Goal: Task Accomplishment & Management: Manage account settings

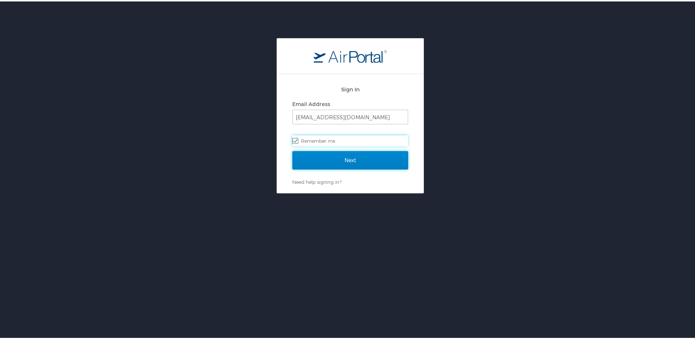
click at [312, 157] on input "Next" at bounding box center [350, 159] width 116 height 18
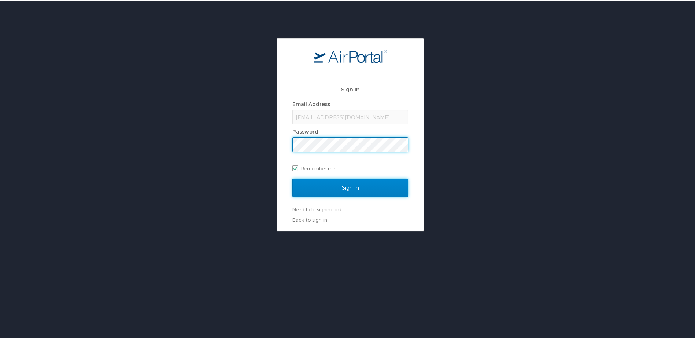
click at [320, 192] on input "Sign In" at bounding box center [350, 186] width 116 height 18
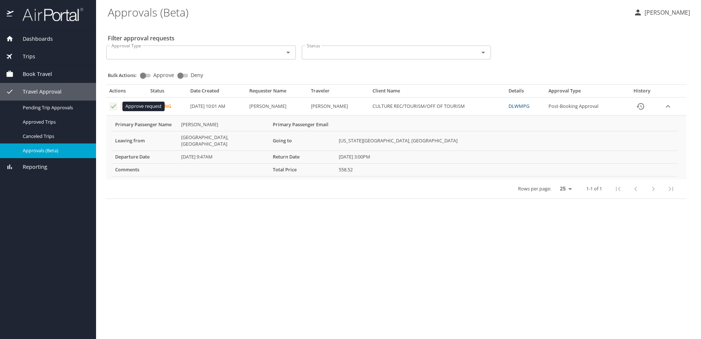
click at [113, 109] on icon "Approval table" at bounding box center [113, 106] width 7 height 7
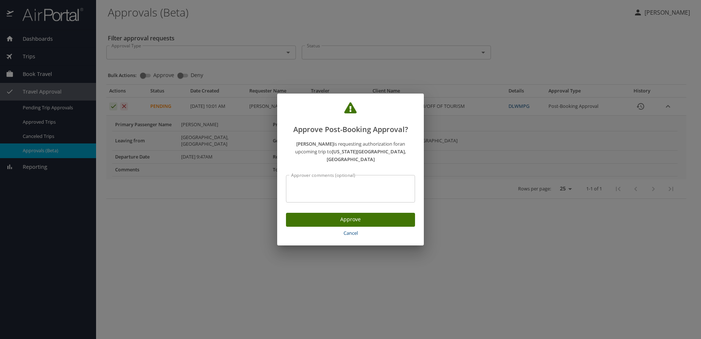
click at [320, 215] on span "Approve" at bounding box center [350, 219] width 117 height 9
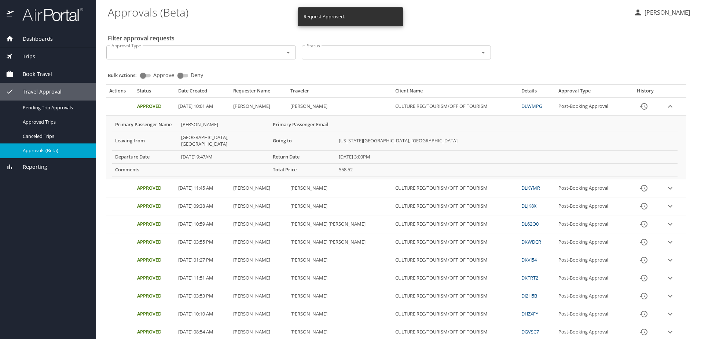
click at [672, 10] on p "Kasia Dizer" at bounding box center [666, 12] width 48 height 9
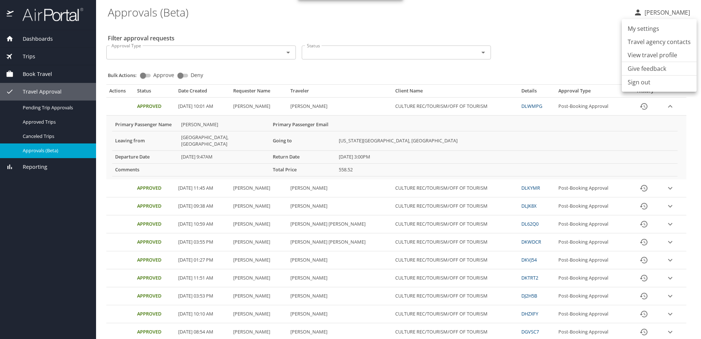
click at [497, 34] on div at bounding box center [350, 169] width 701 height 339
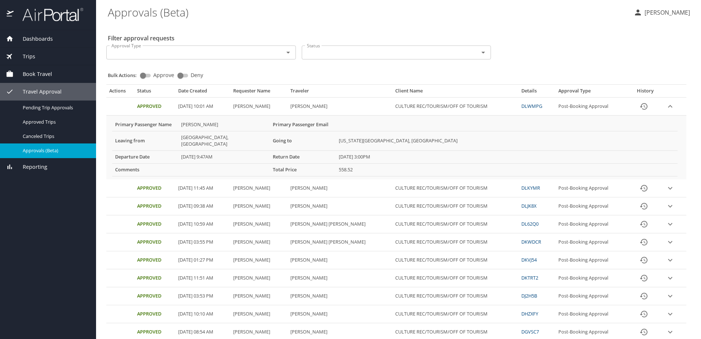
click at [684, 13] on p "Kasia Dizer" at bounding box center [666, 12] width 48 height 9
click at [643, 80] on li "Sign out" at bounding box center [659, 82] width 75 height 13
